Goal: Task Accomplishment & Management: Complete application form

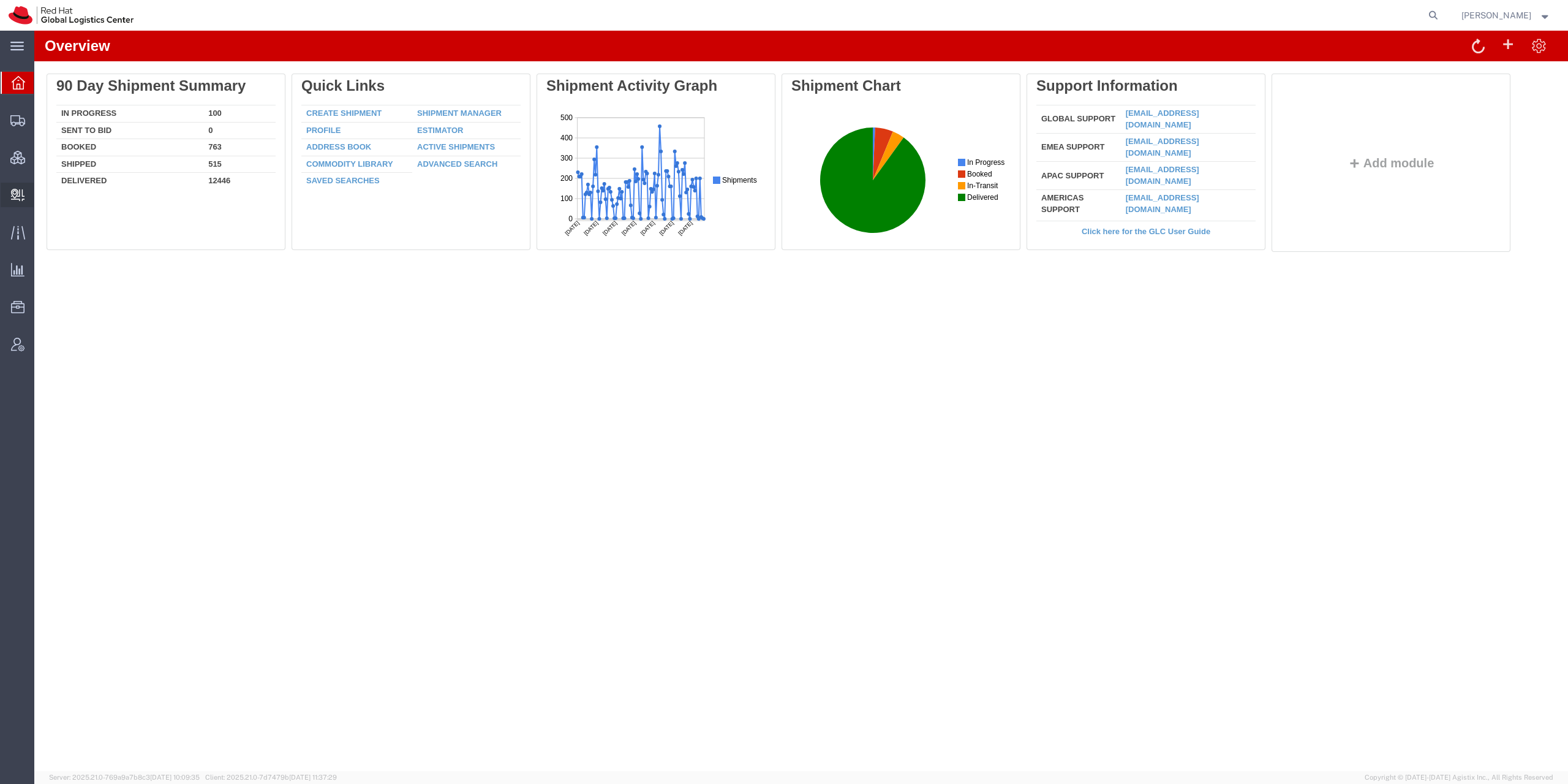
click at [0, 0] on span "Create Delivery" at bounding box center [0, 0] width 0 height 0
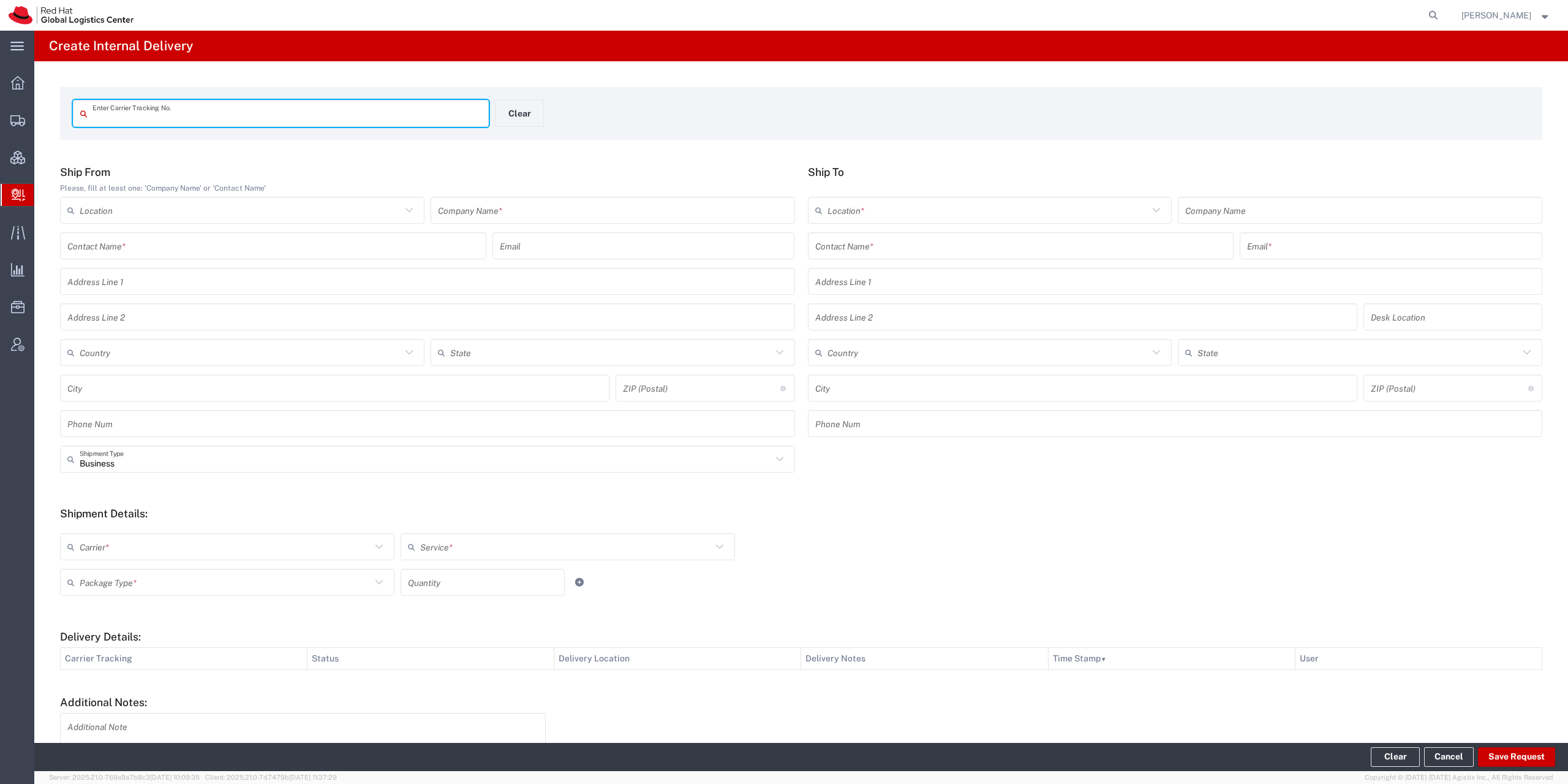
click at [349, 120] on input "text" at bounding box center [286, 113] width 389 height 22
type input "441261641876"
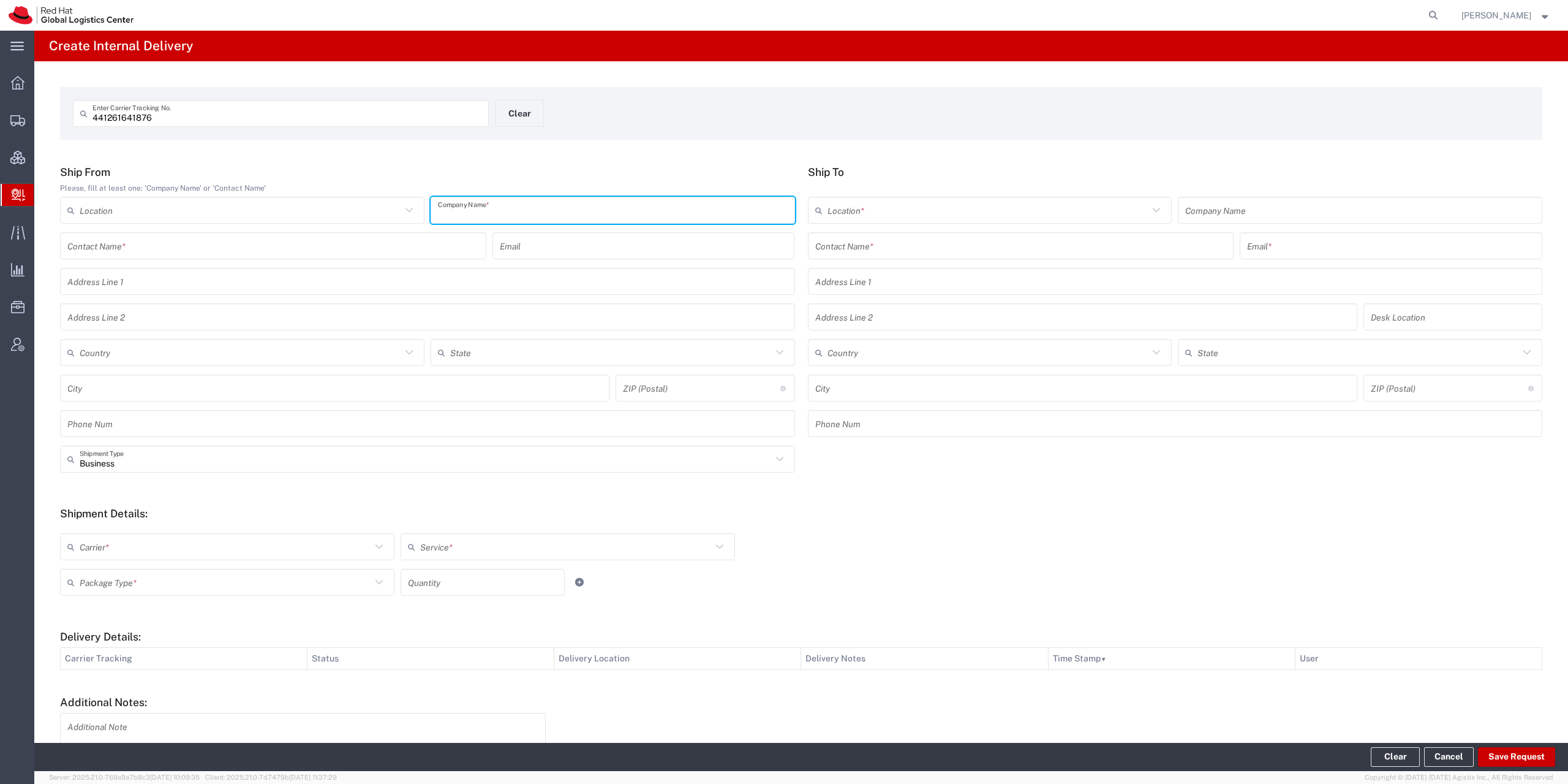
click at [439, 206] on input "text" at bounding box center [612, 211] width 350 height 22
type input "pajenicko.cz"
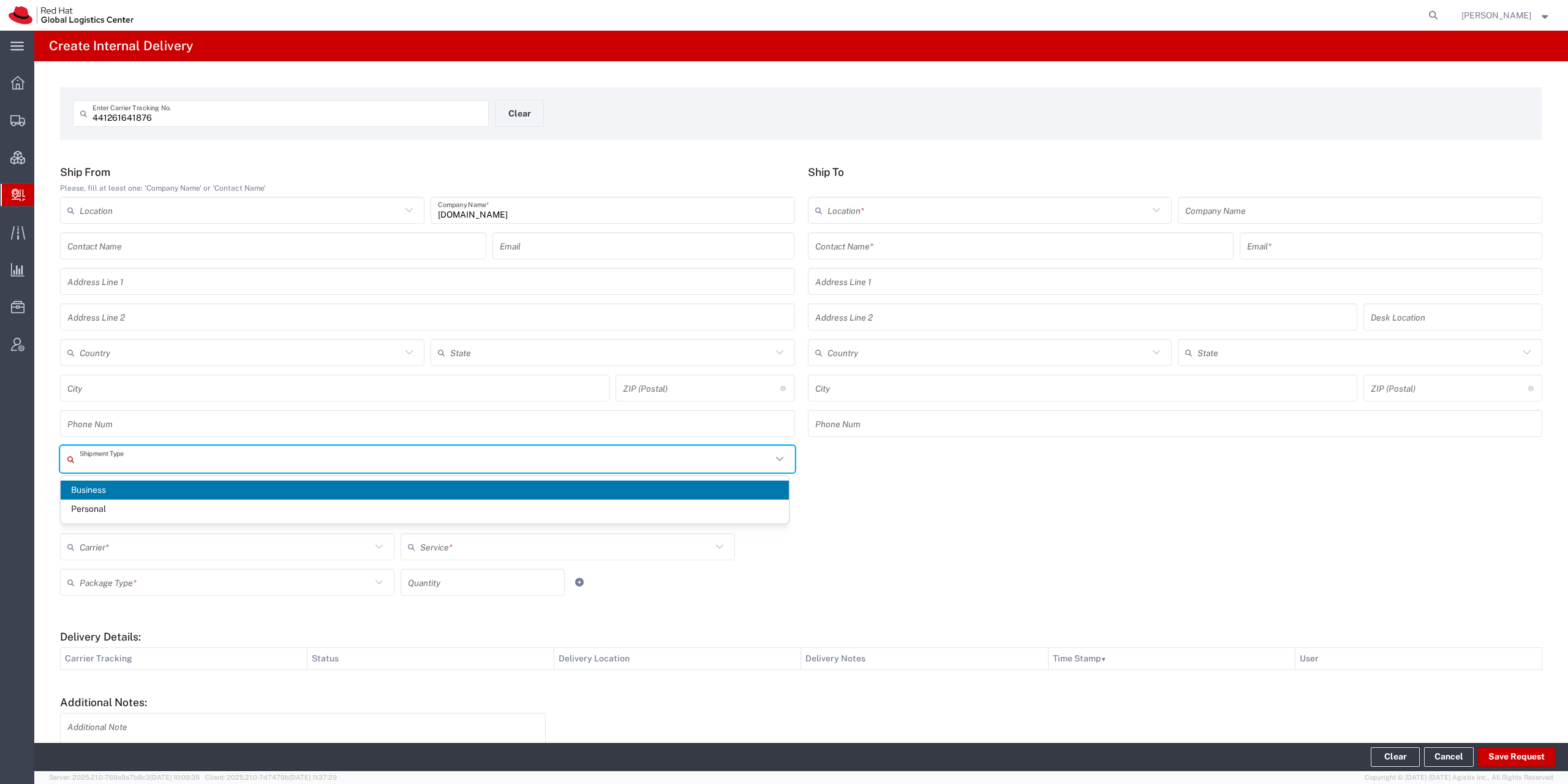
click at [151, 461] on input "text" at bounding box center [426, 460] width 692 height 22
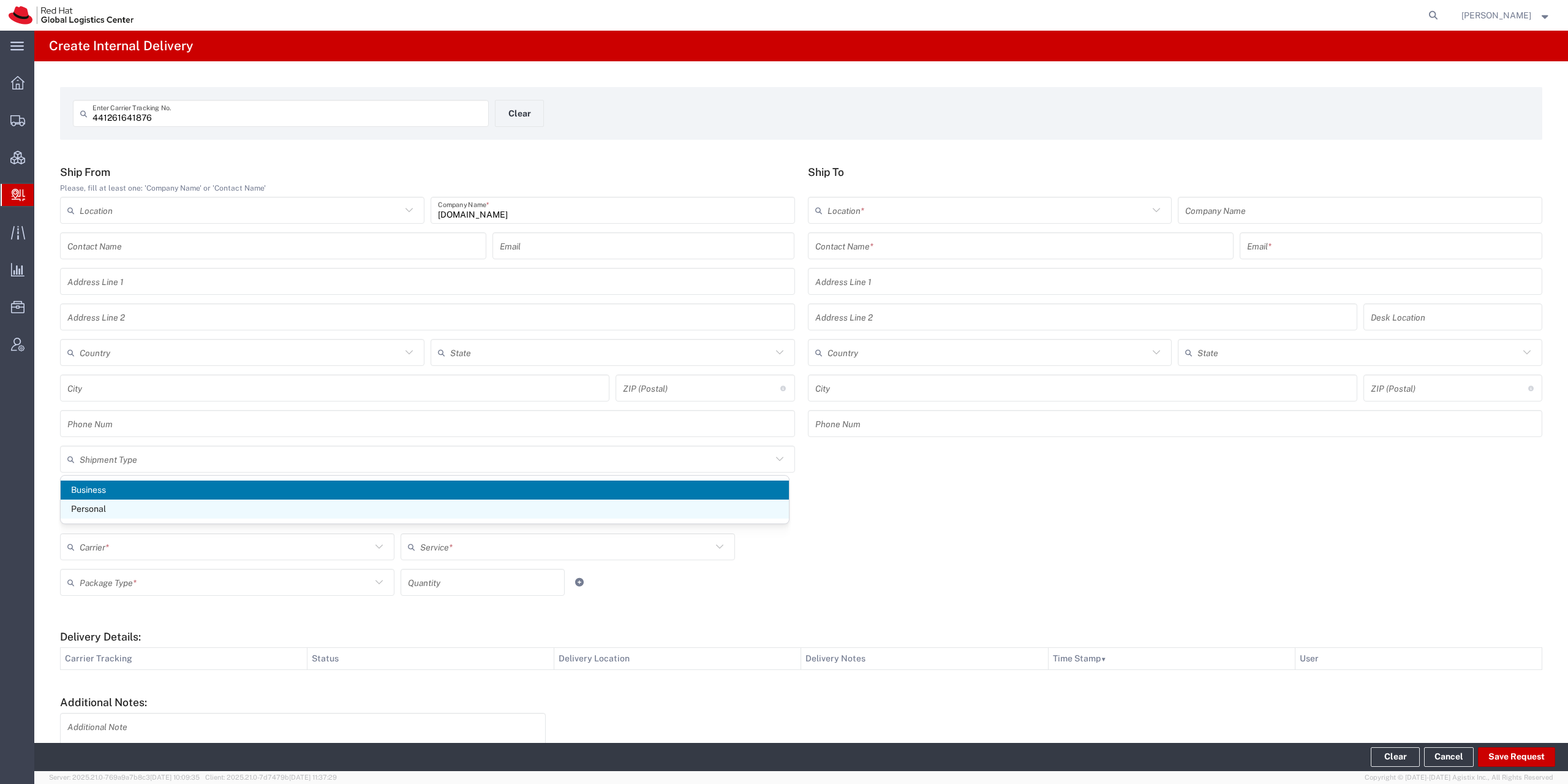
click at [124, 513] on span "Personal" at bounding box center [425, 508] width 728 height 19
type input "Personal"
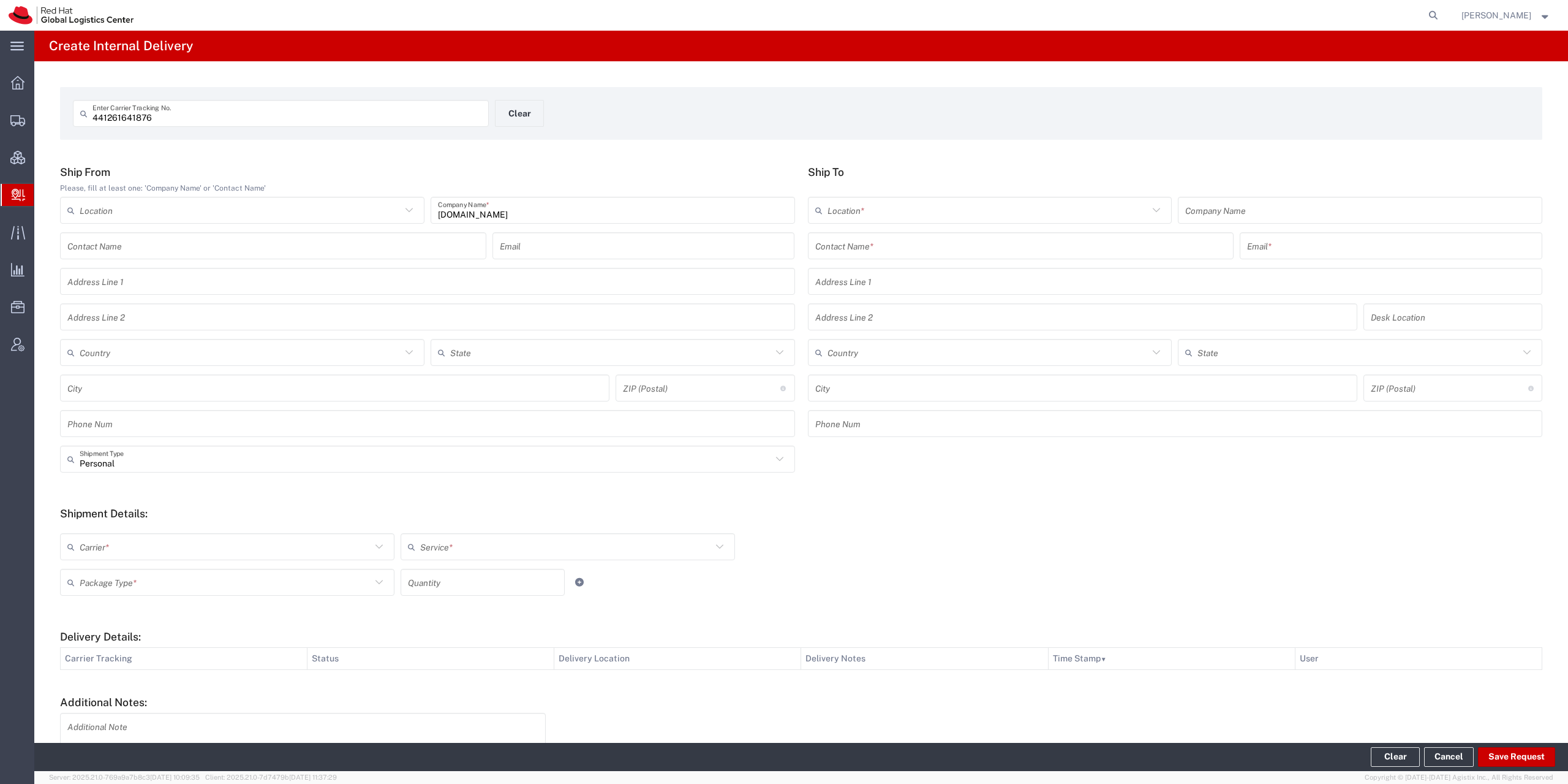
click at [879, 243] on input "text" at bounding box center [1021, 247] width 412 height 22
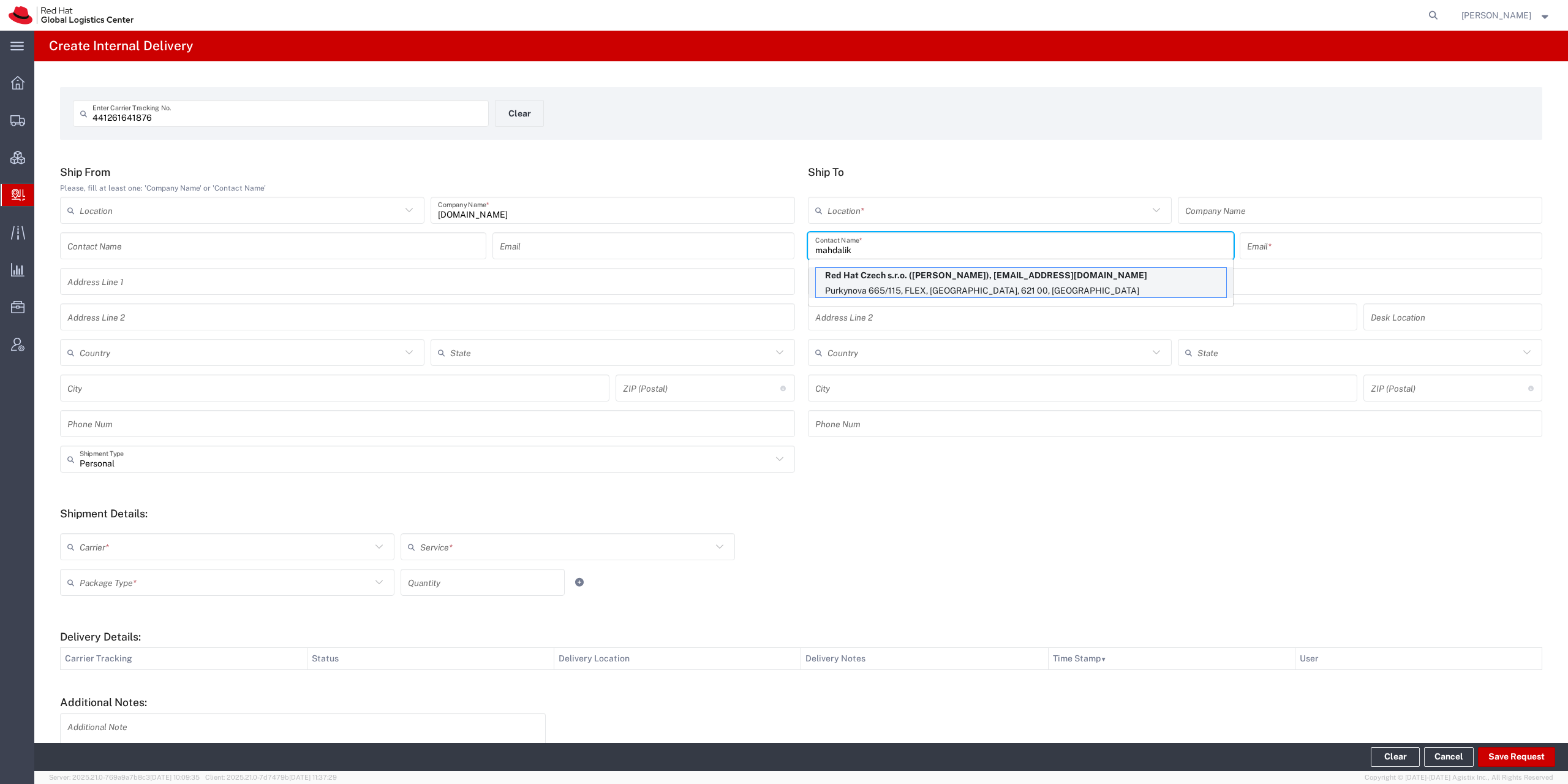
type input "mahdalik"
click at [837, 284] on p "Purkynova 665/115, FLEX, BRNO, 621 00, CZ" at bounding box center [1021, 291] width 411 height 15
type input "RH - Brno - Tech Park Brno - C"
type input "Red Hat Czech s.r.o."
type input "Petr Mahdalik"
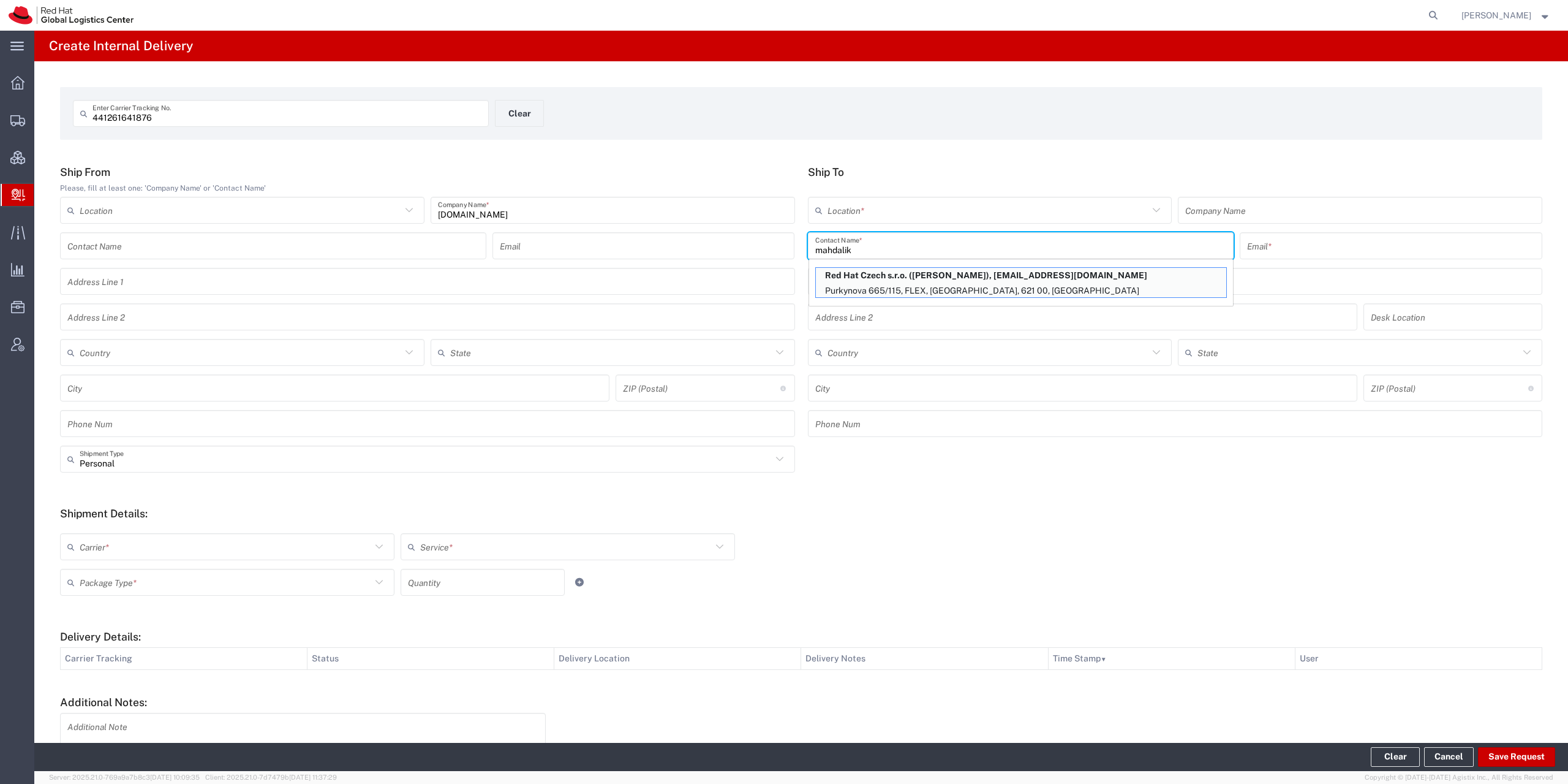
type input "pmahdali@redhat.com"
type input "Purkynova 665/115"
type input "FLEX"
type input "Czechia"
type input "BRNO"
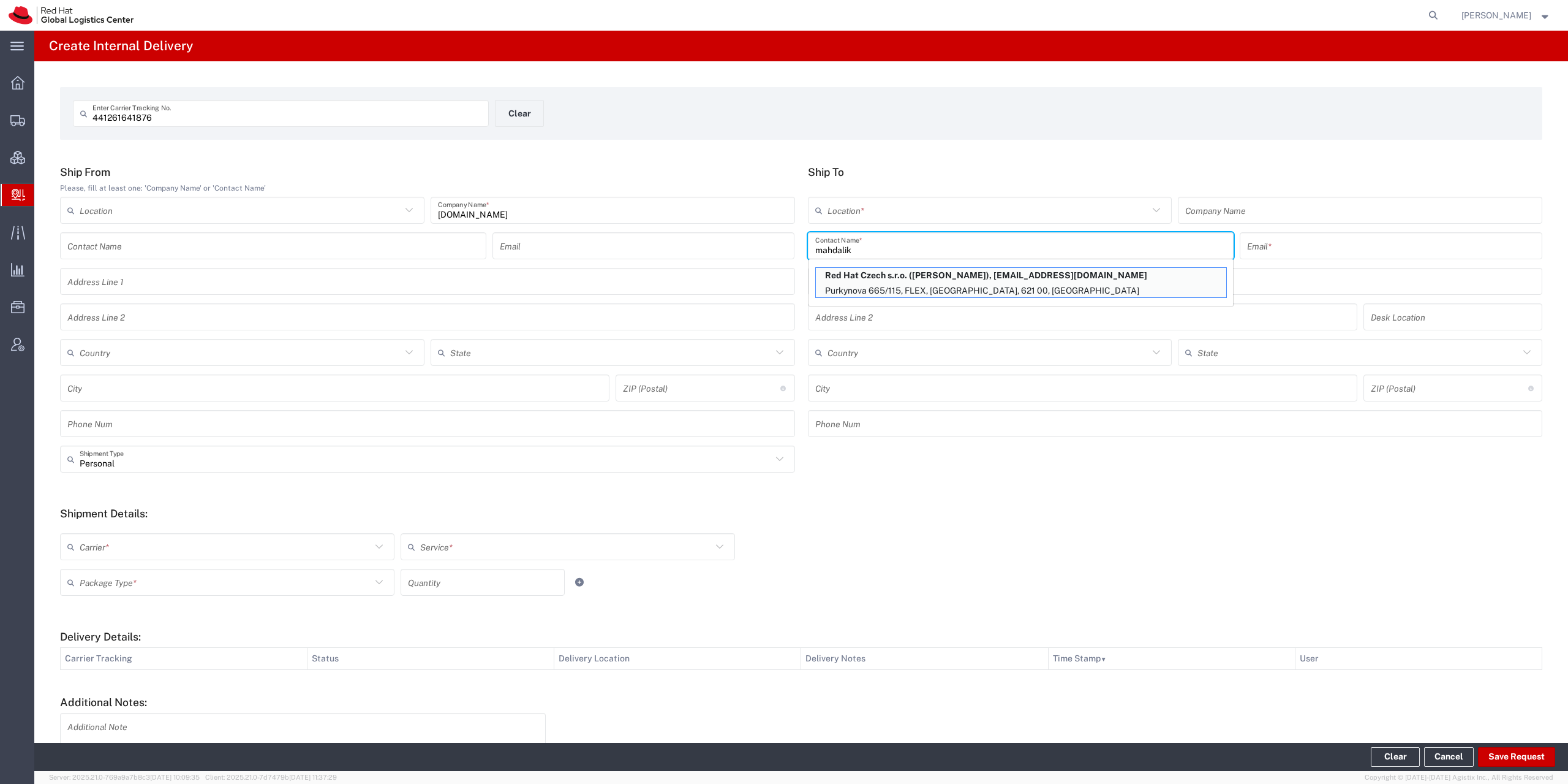
type input "621 00"
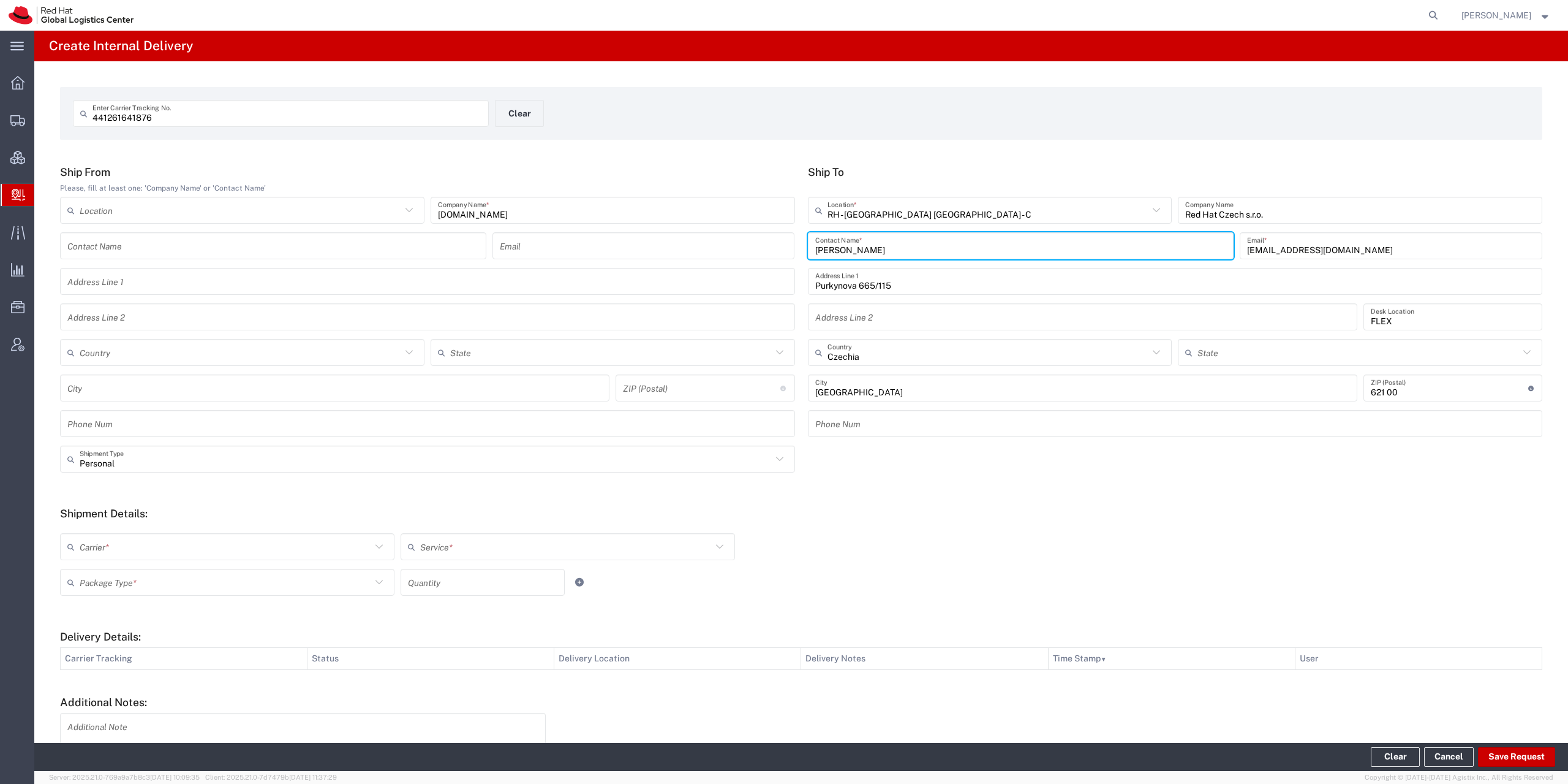
click at [115, 559] on div "Carrier *" at bounding box center [227, 546] width 334 height 27
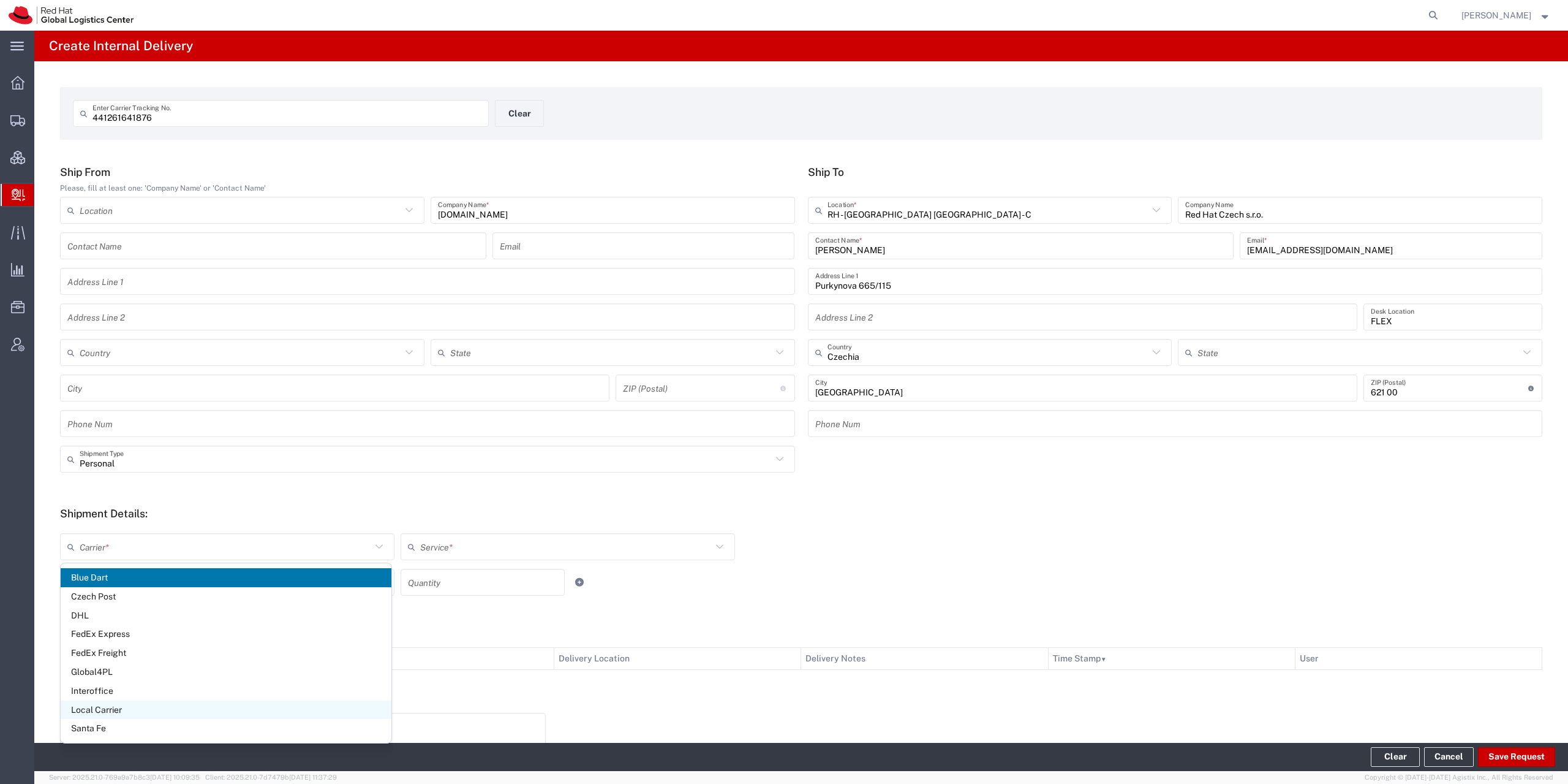
click at [131, 709] on span "Local Carrier" at bounding box center [226, 709] width 331 height 19
type input "Local Carrier"
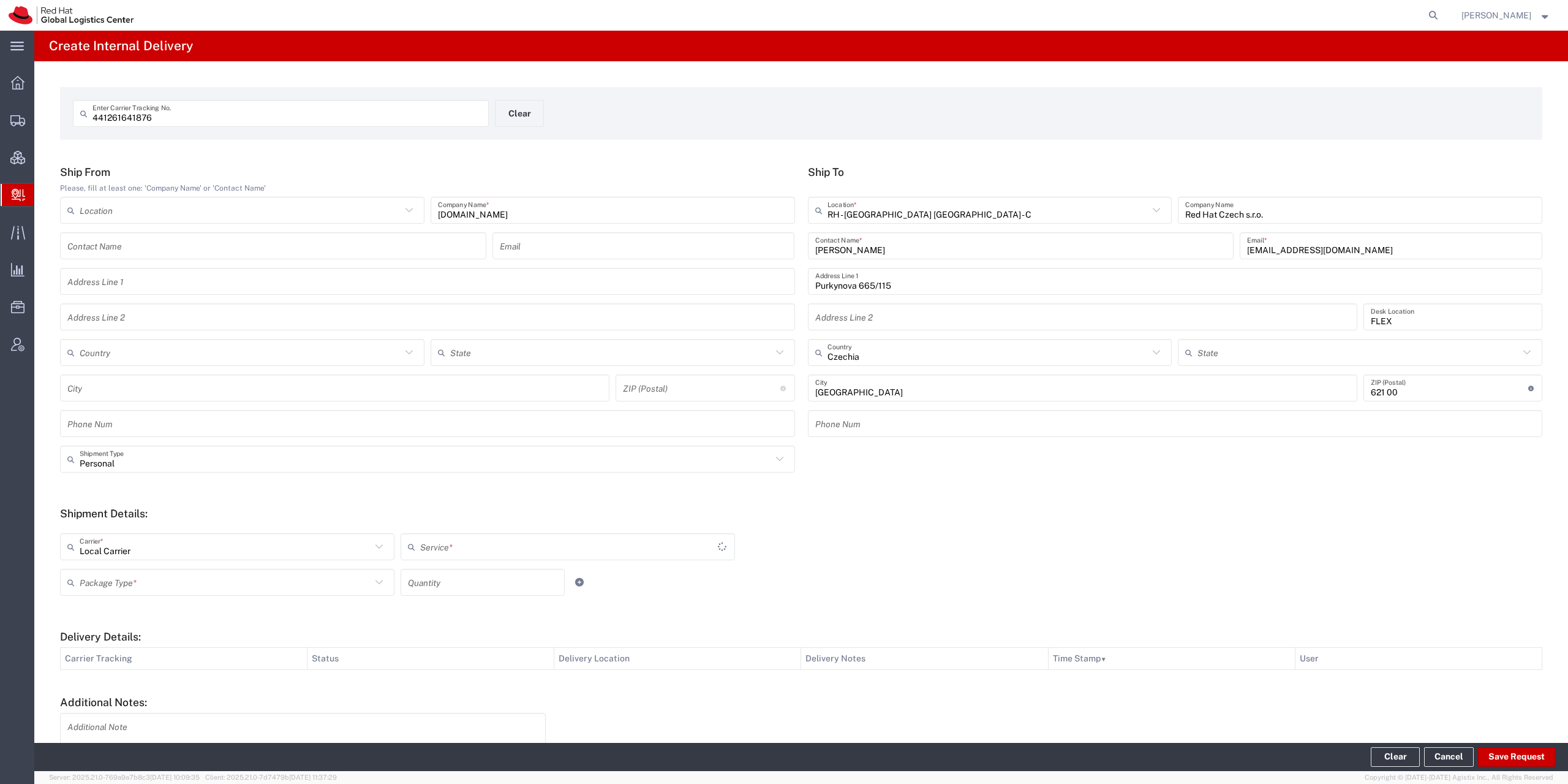
type input "Local_Ground"
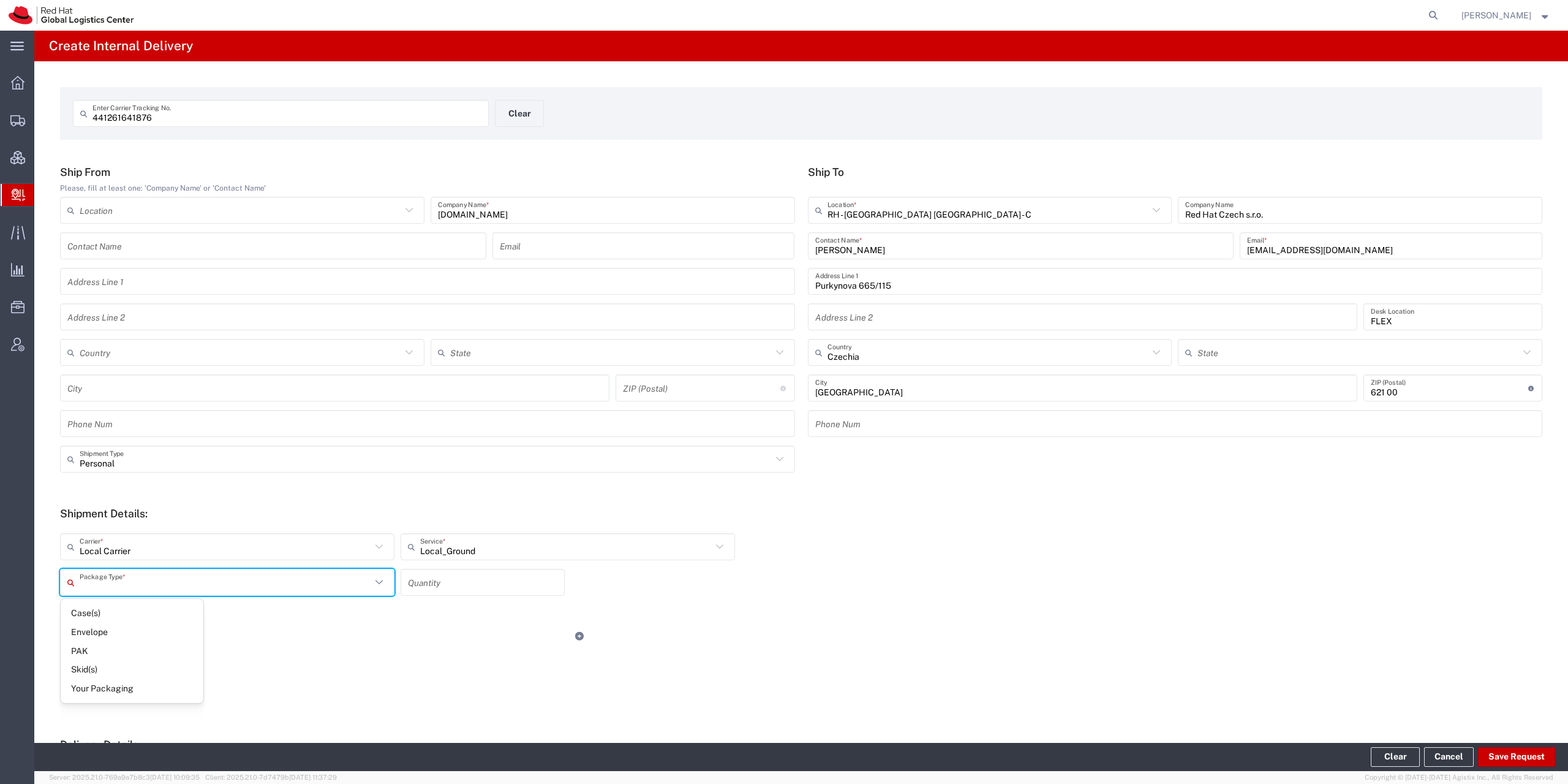
click at [122, 589] on input "text" at bounding box center [225, 583] width 291 height 22
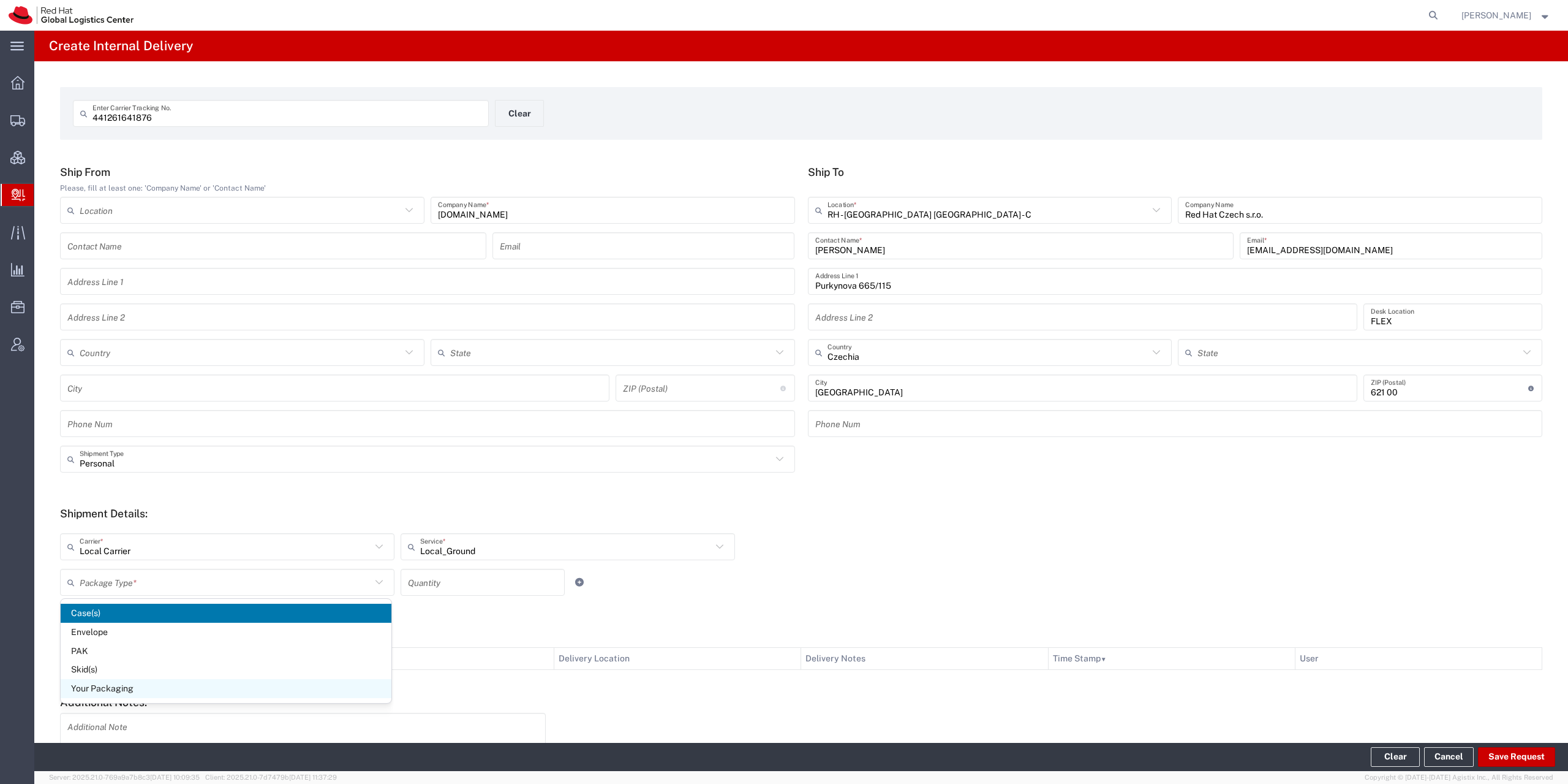
click at [133, 683] on span "Your Packaging" at bounding box center [226, 688] width 331 height 19
type input "Your Packaging"
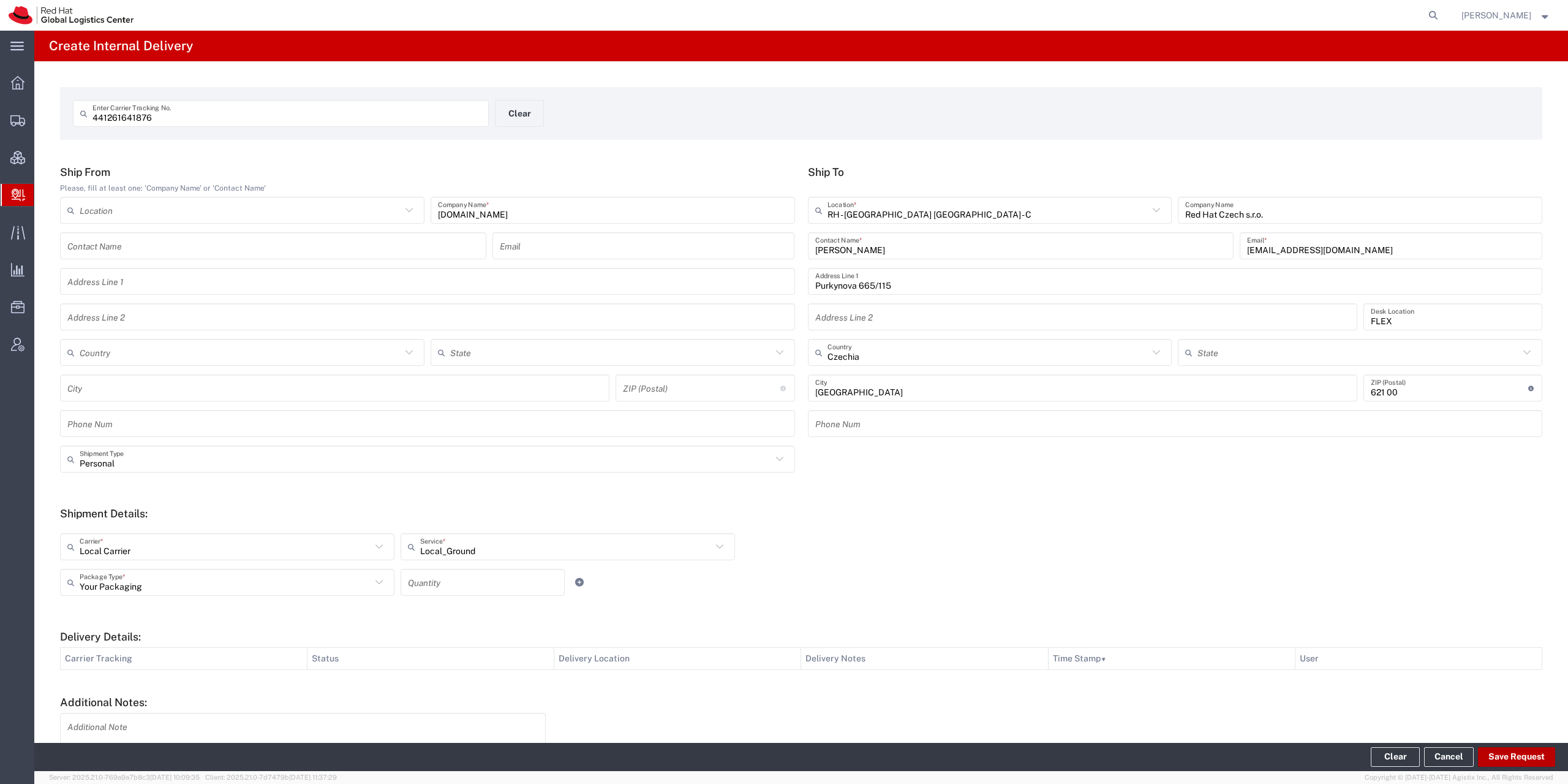
click at [1531, 762] on button "Save Request" at bounding box center [1516, 757] width 78 height 20
type input "Personal"
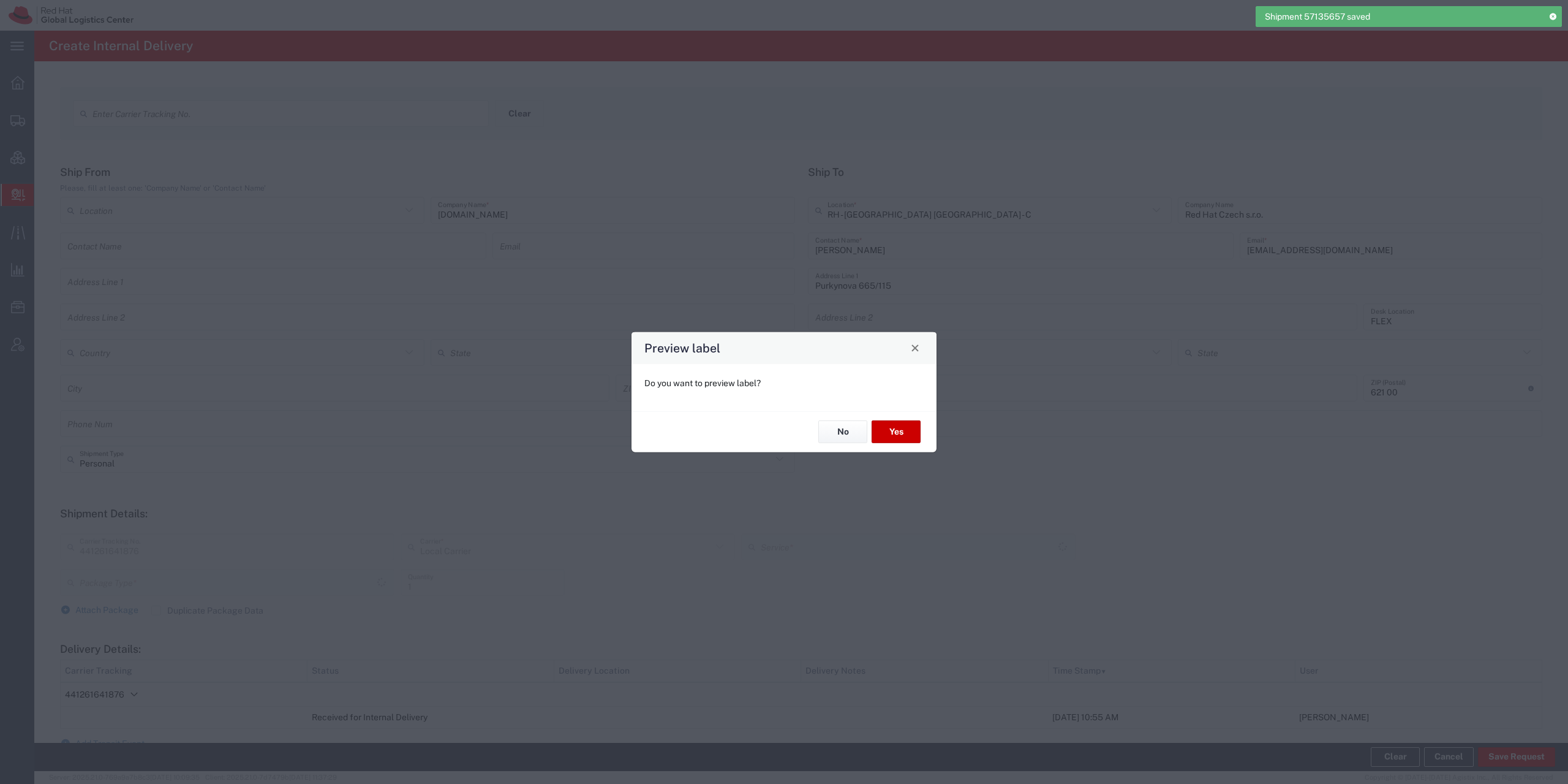
type input "Your Packaging"
type input "Local_Ground"
click at [852, 432] on button "No" at bounding box center [842, 432] width 49 height 23
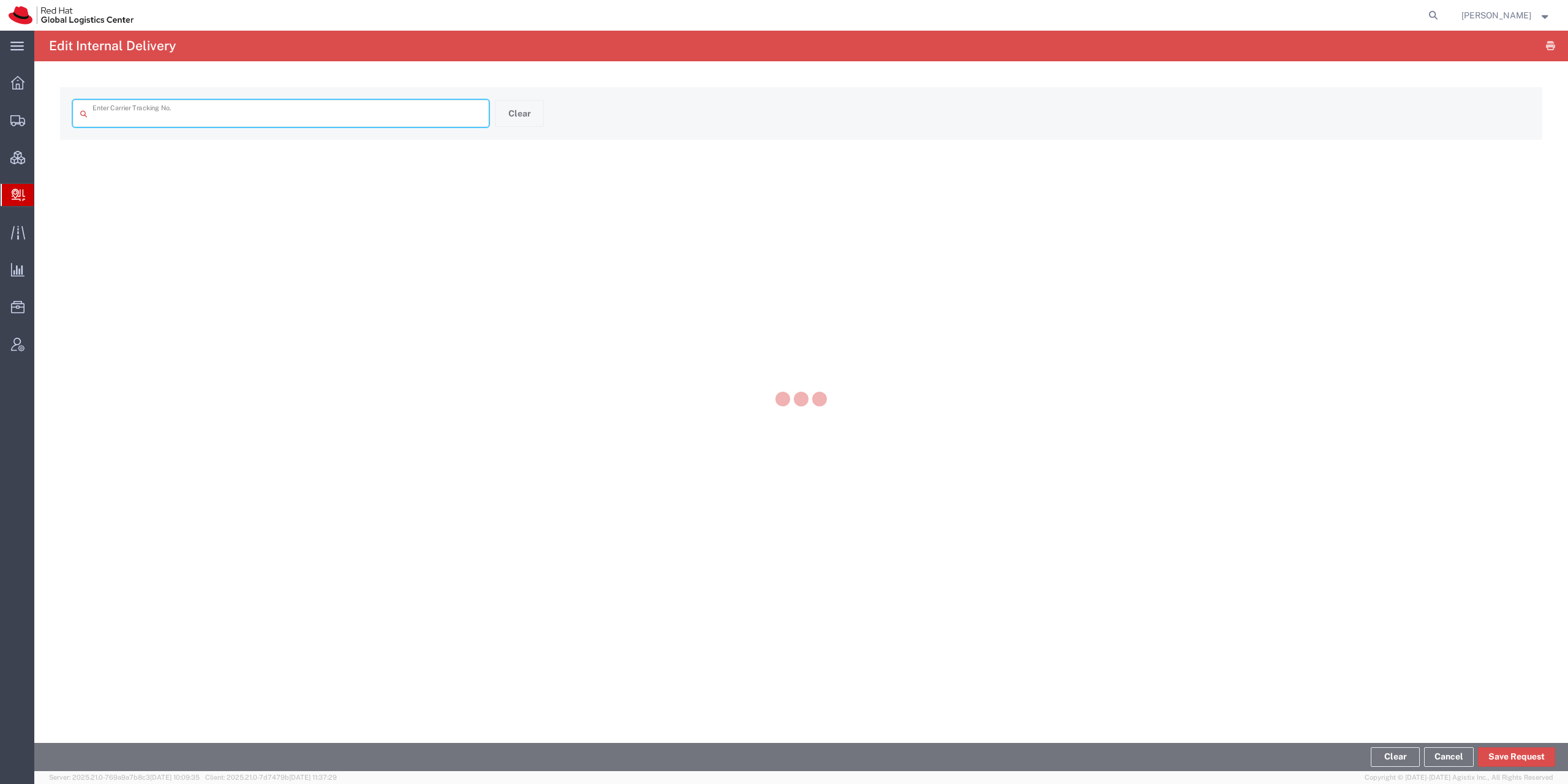
type input "441261641876"
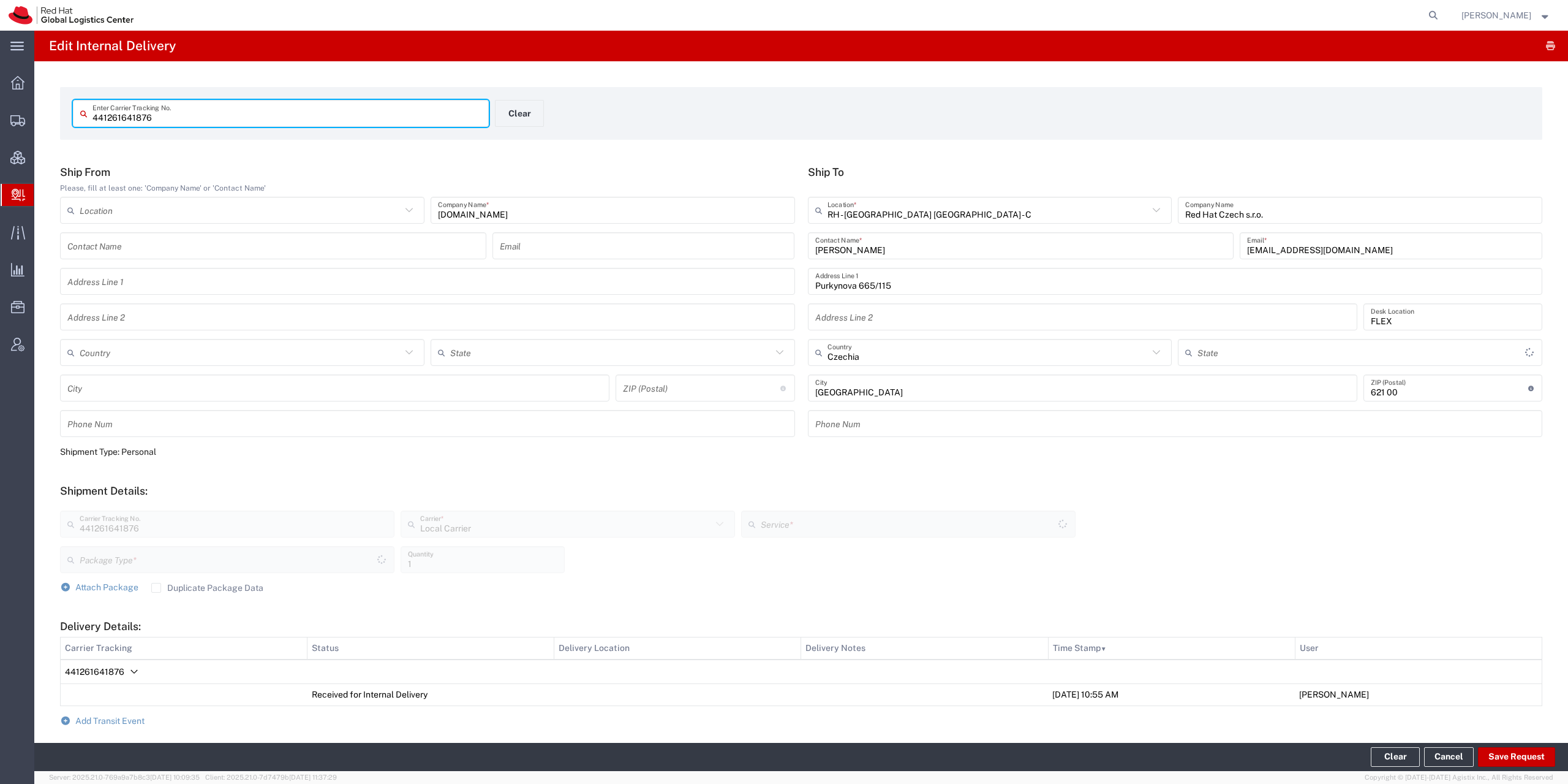
type input "Your Packaging"
type input "Local_Ground"
click at [836, 252] on input "Petr Mahdalik" at bounding box center [1021, 247] width 412 height 22
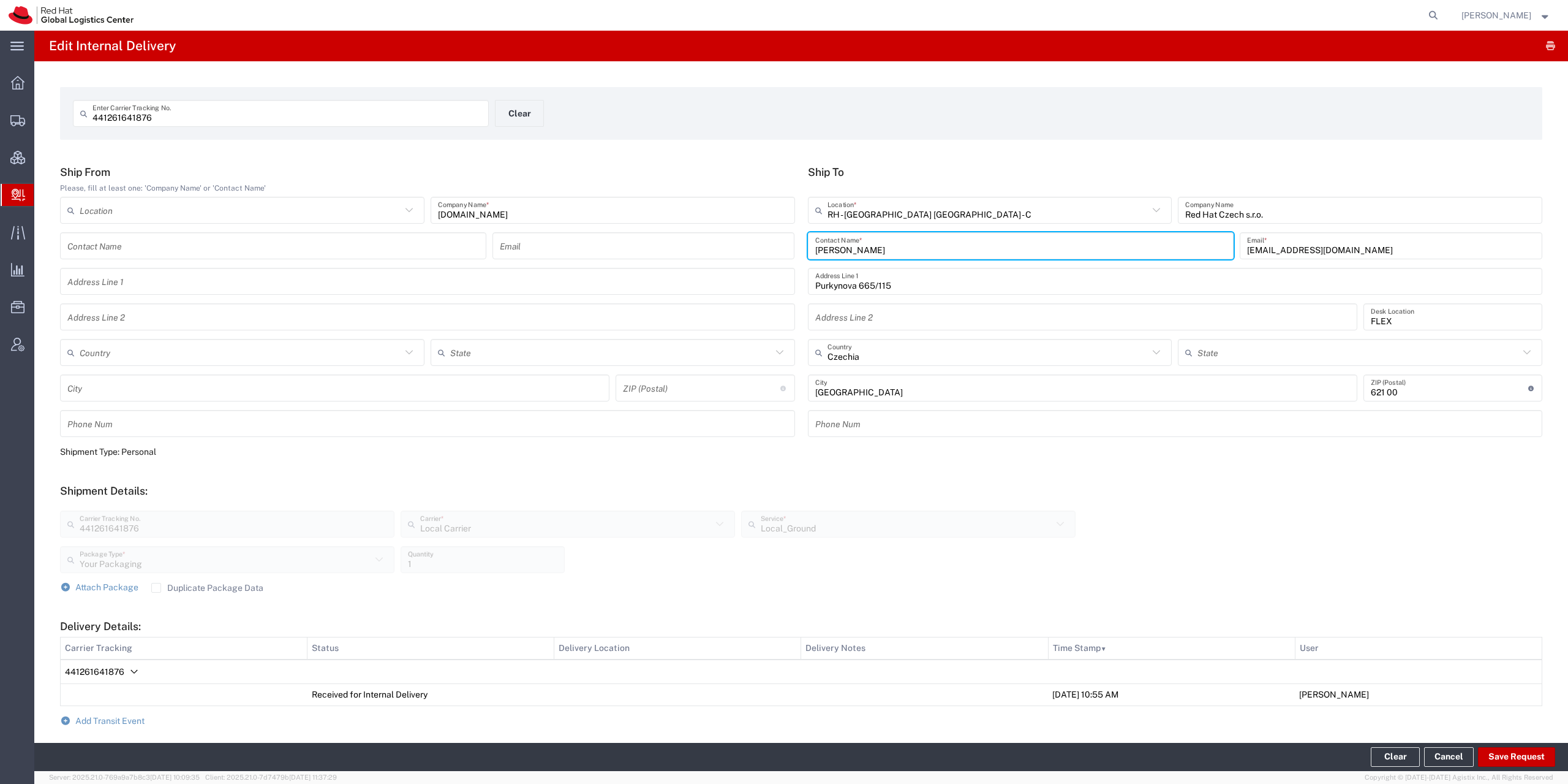
click at [837, 250] on input "Petr Mahdalik" at bounding box center [1021, 247] width 412 height 22
click at [117, 715] on form "Ship From Please, fill at least one: 'Company Name' or 'Contact Name' Location …" at bounding box center [800, 516] width 1482 height 702
click at [117, 717] on span "Add Transit Event" at bounding box center [110, 721] width 70 height 10
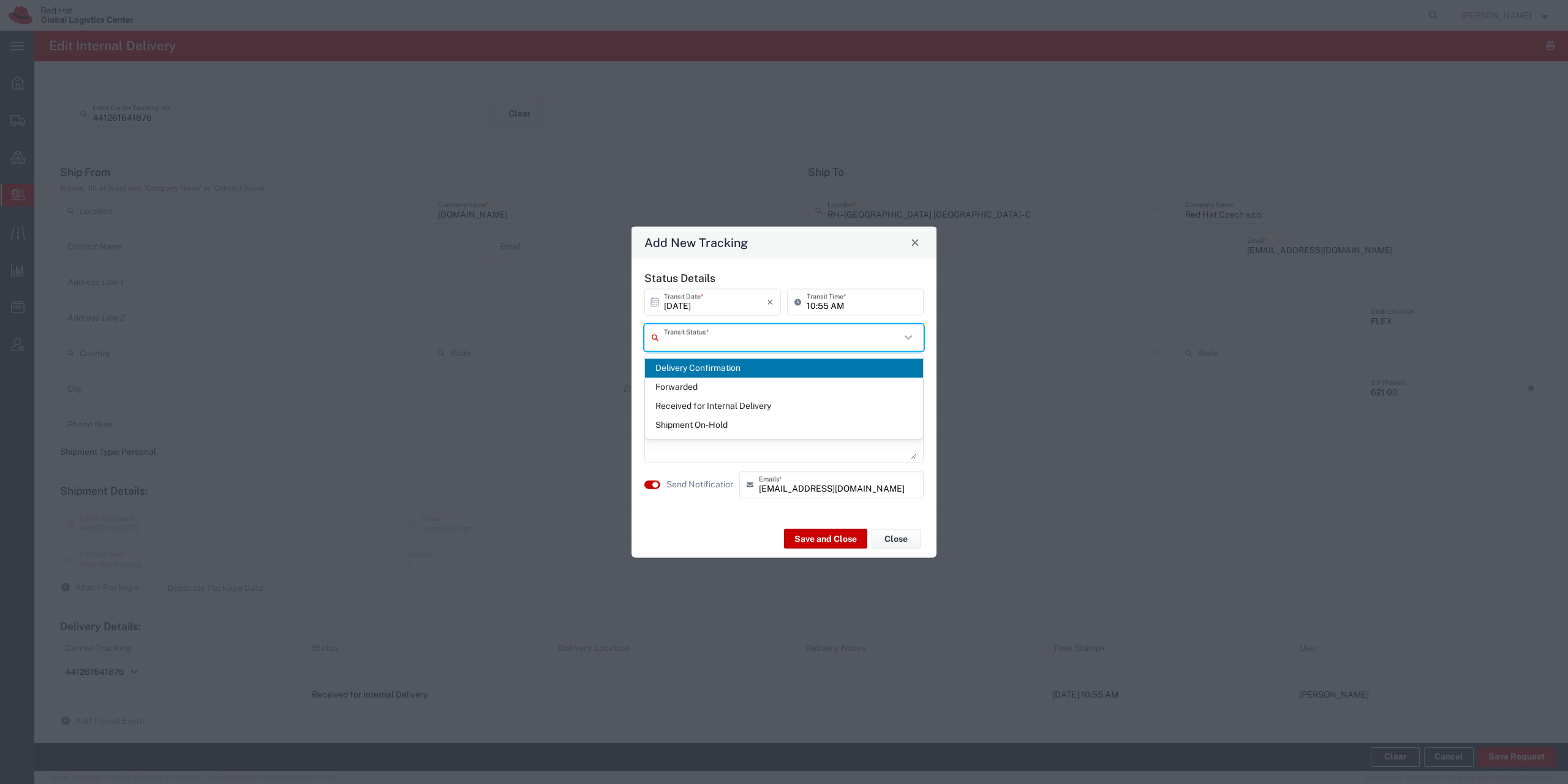
click at [730, 336] on input "text" at bounding box center [783, 337] width 237 height 22
click at [724, 367] on span "Delivery Confirmation" at bounding box center [784, 367] width 278 height 19
type input "Delivery Confirmation"
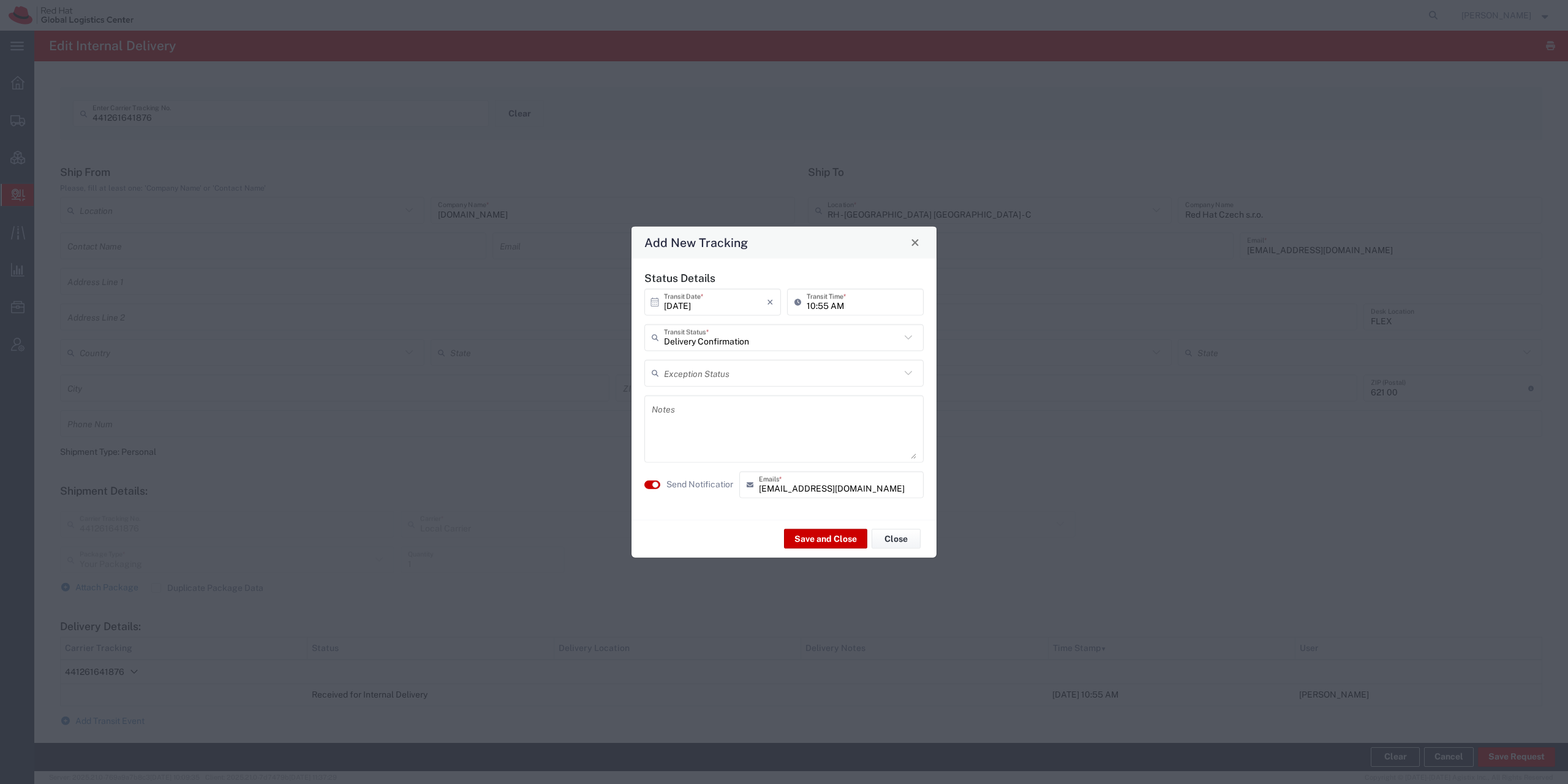
click at [712, 401] on textarea at bounding box center [784, 428] width 264 height 60
paste textarea "Mahdalik"
type textarea "Mahdalik"
click at [657, 487] on small "button" at bounding box center [655, 485] width 6 height 6
click at [823, 535] on button "Save and Close" at bounding box center [826, 539] width 84 height 20
